Goal: Find specific page/section: Find specific page/section

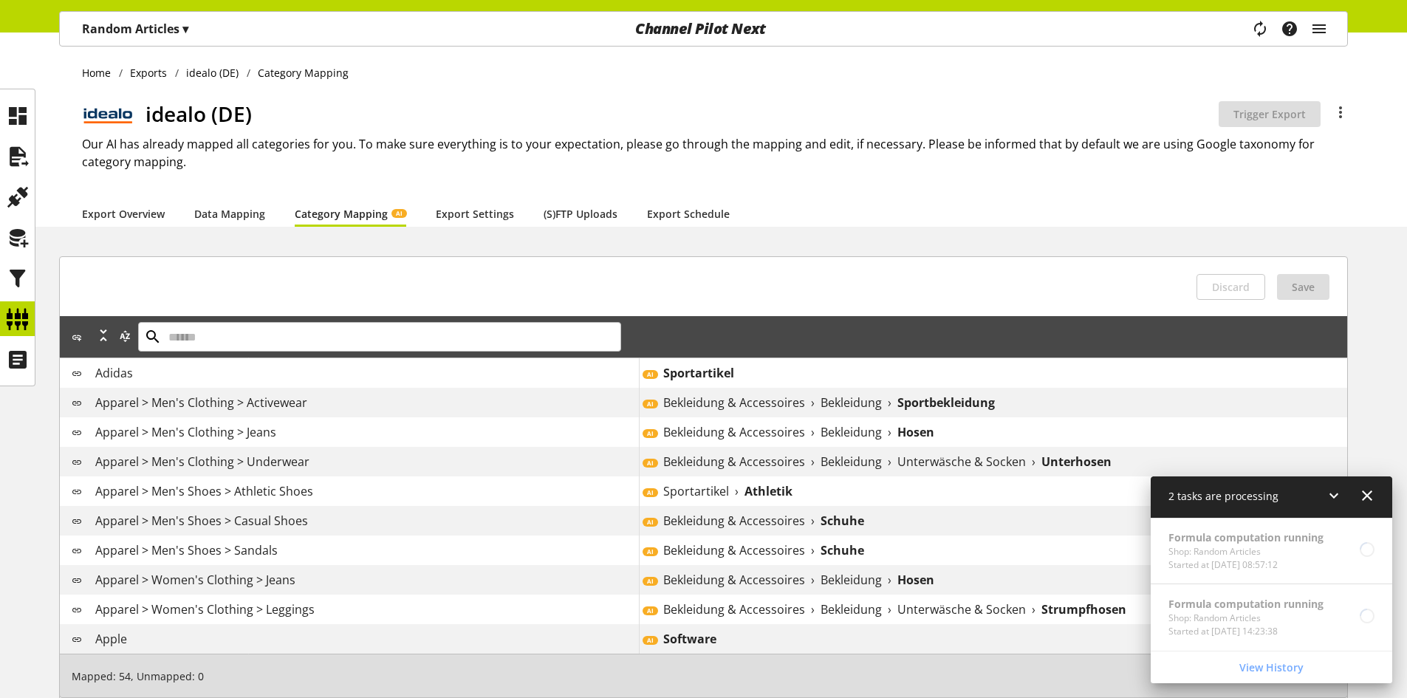
scroll to position [48, 0]
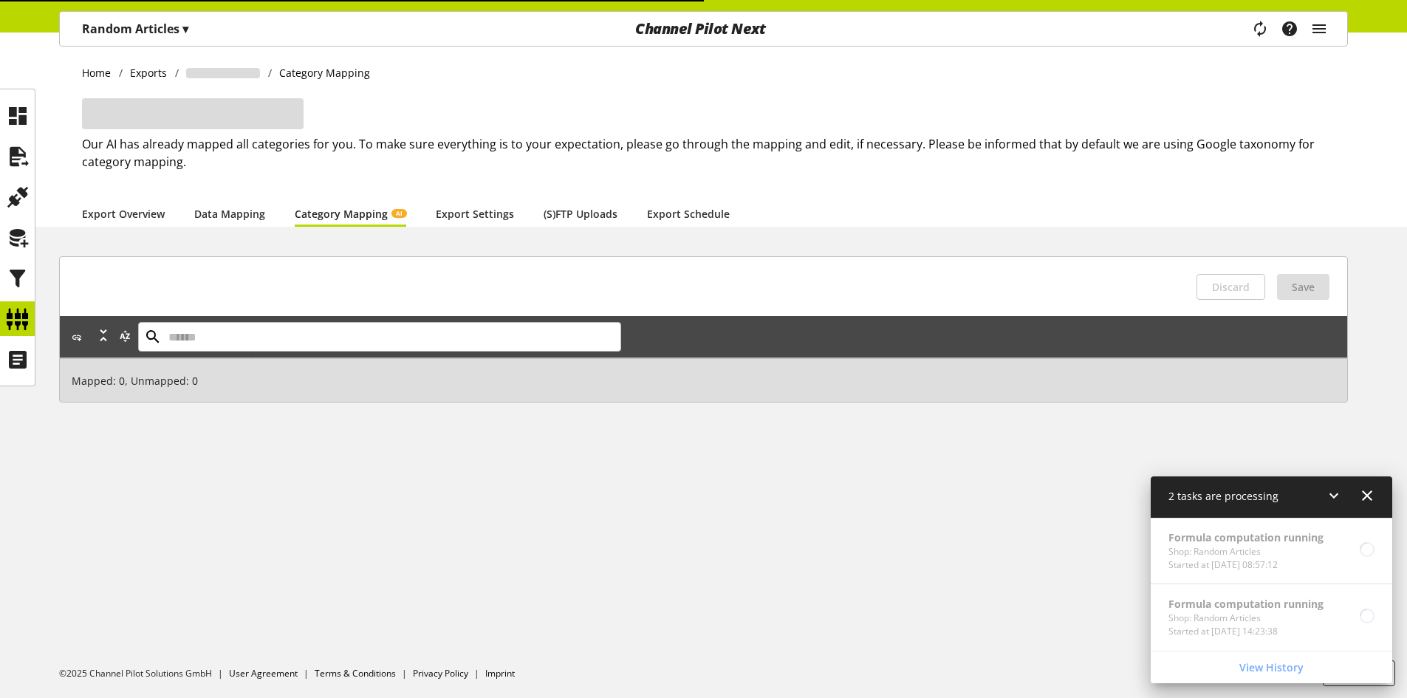
scroll to position [48, 0]
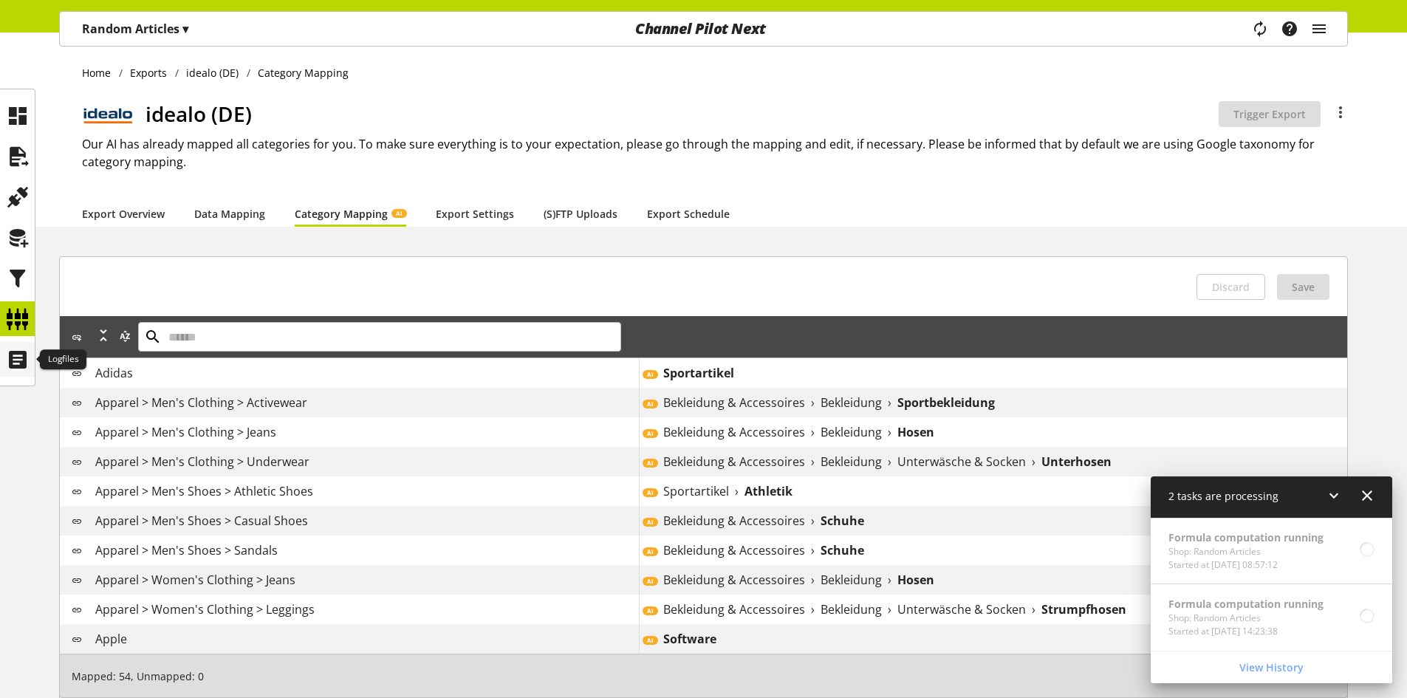
click at [25, 352] on icon at bounding box center [18, 360] width 24 height 30
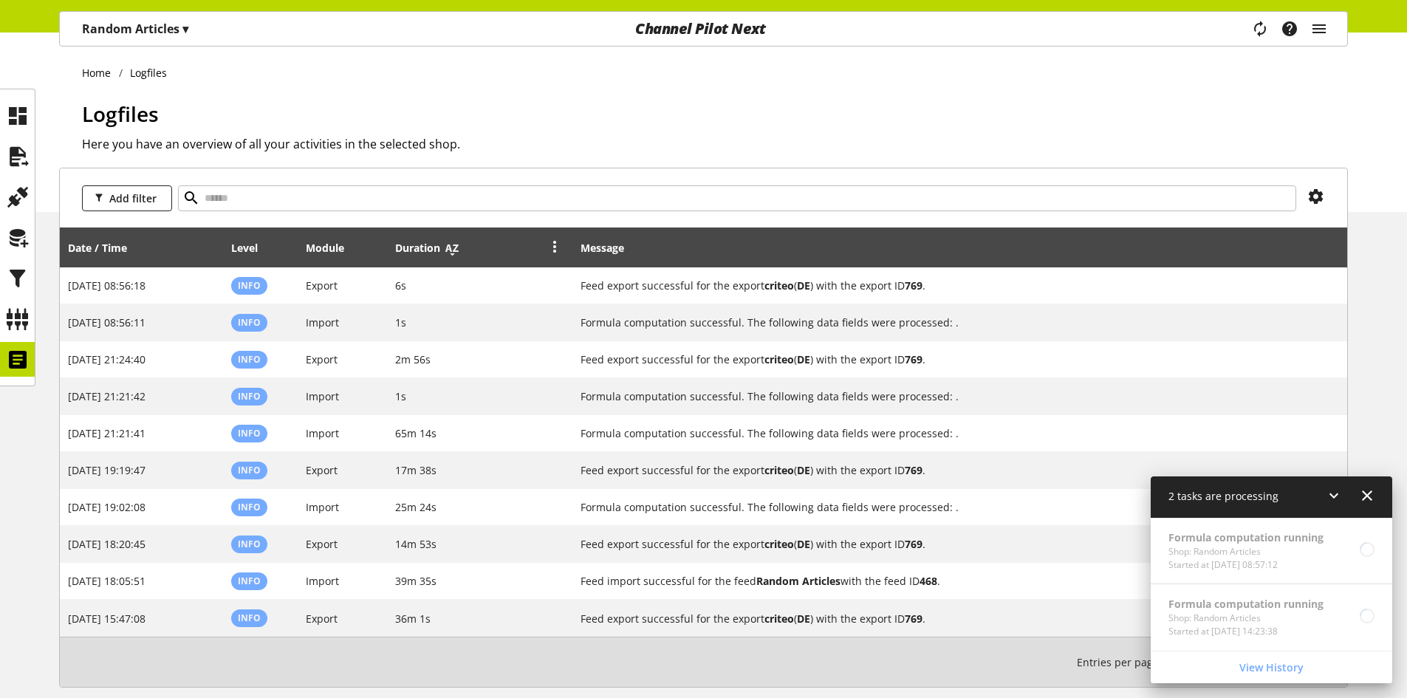
click at [451, 256] on icon at bounding box center [452, 248] width 18 height 27
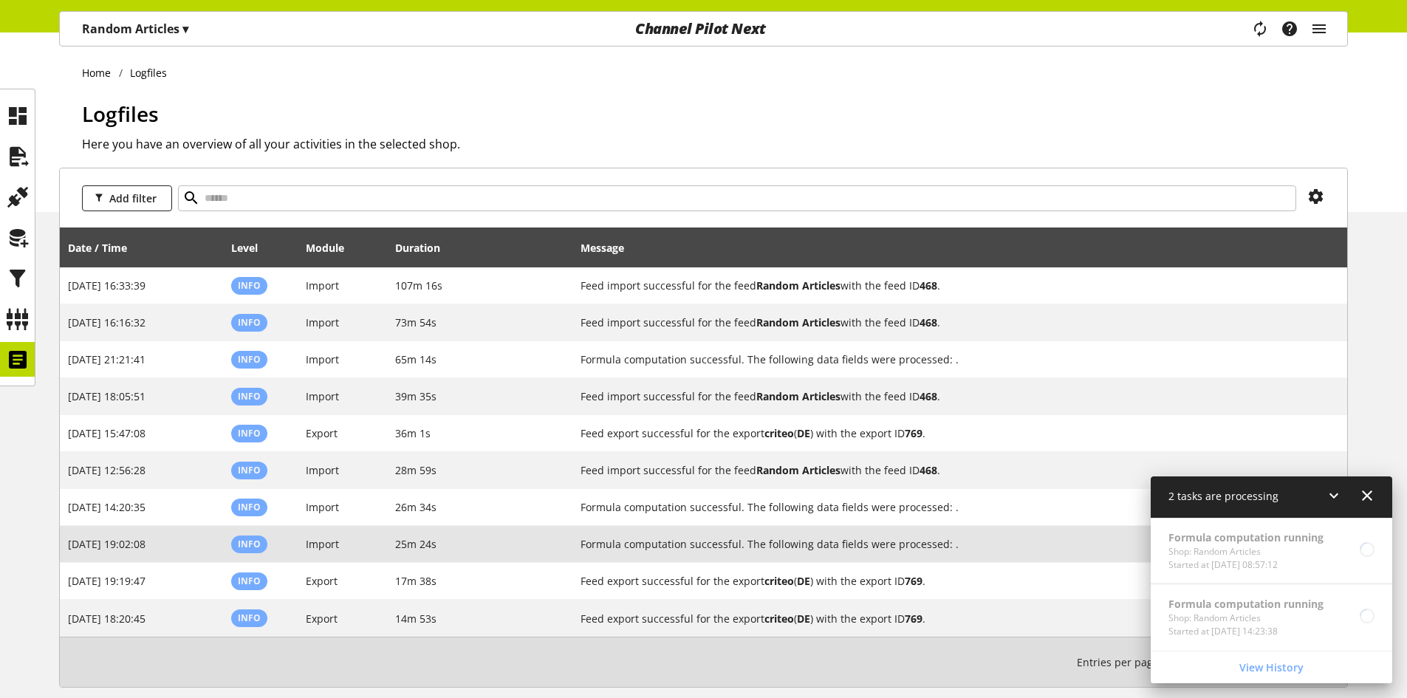
scroll to position [48, 0]
